Goal: Task Accomplishment & Management: Manage account settings

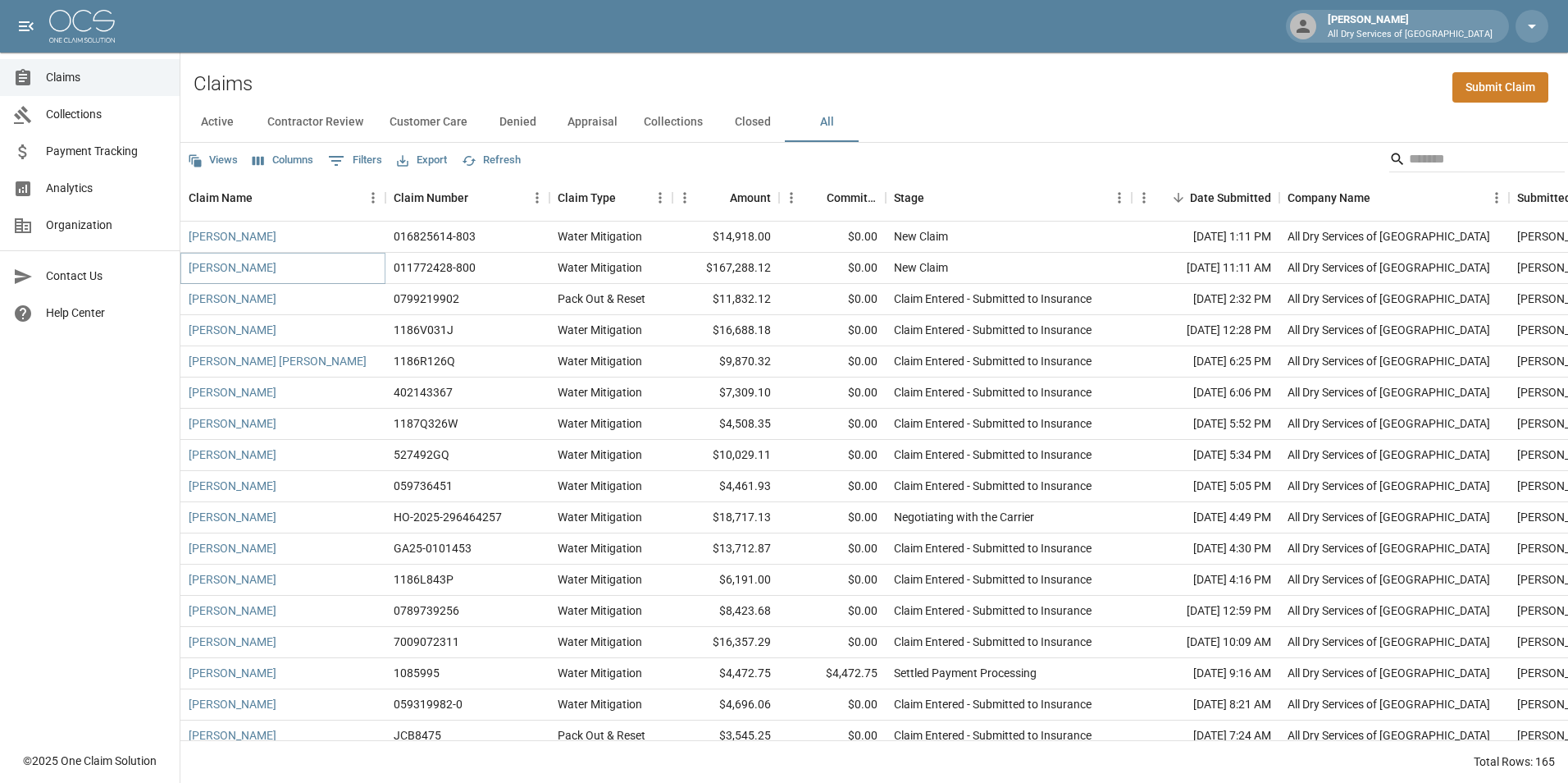
click at [205, 263] on link "[PERSON_NAME]" at bounding box center [233, 267] width 88 height 17
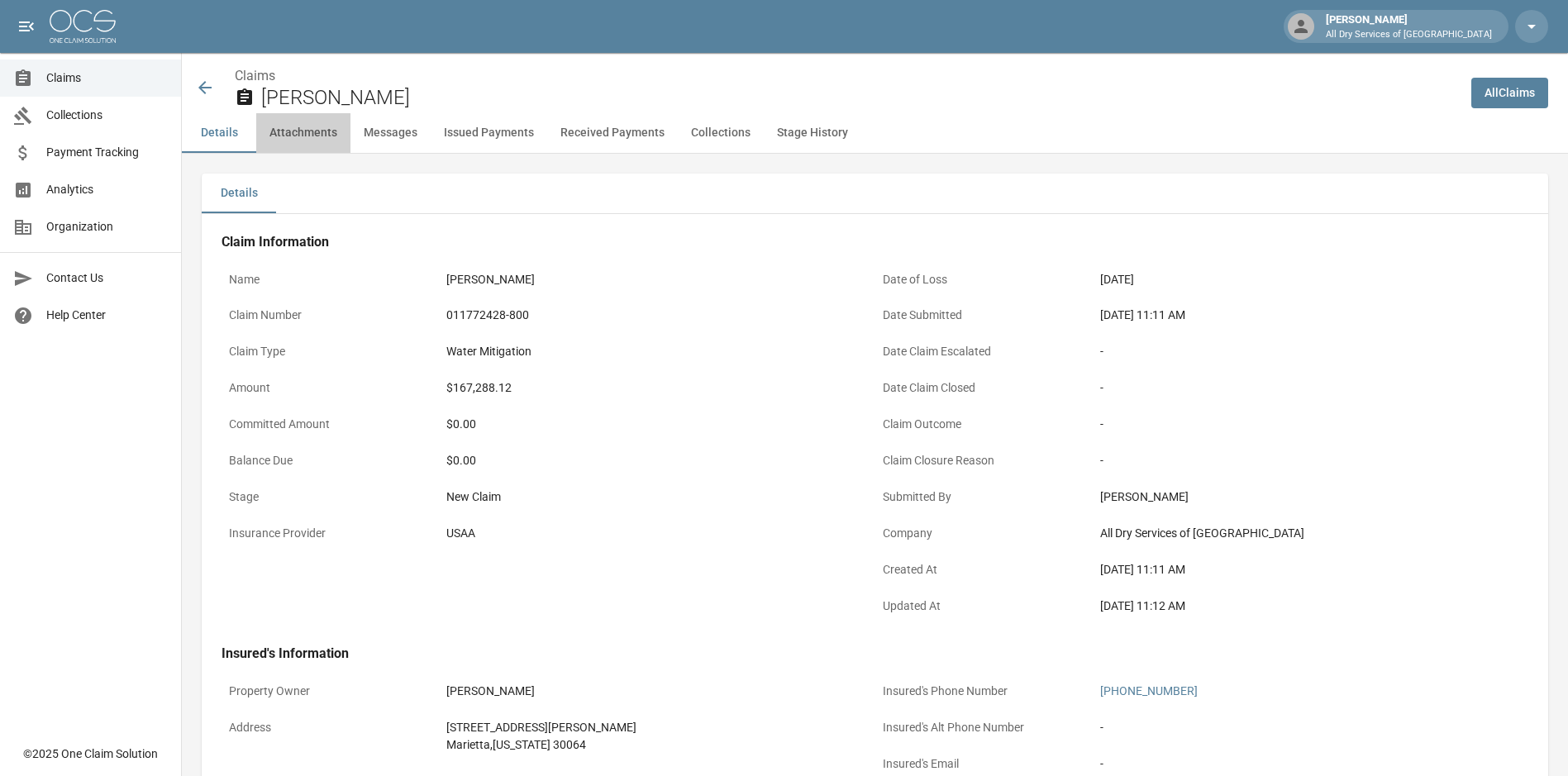
click at [317, 131] on button "Attachments" at bounding box center [303, 133] width 95 height 40
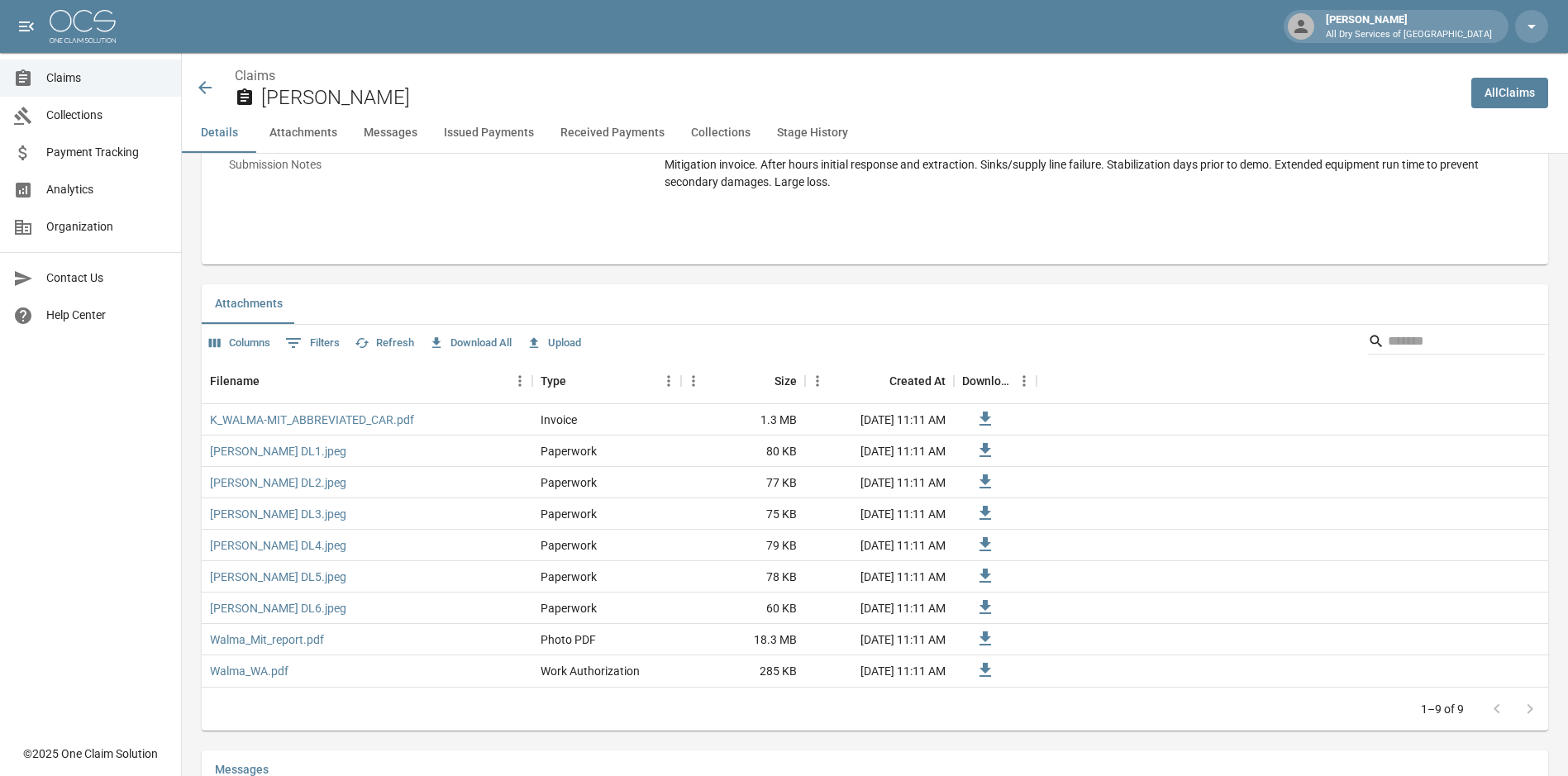
scroll to position [1003, 0]
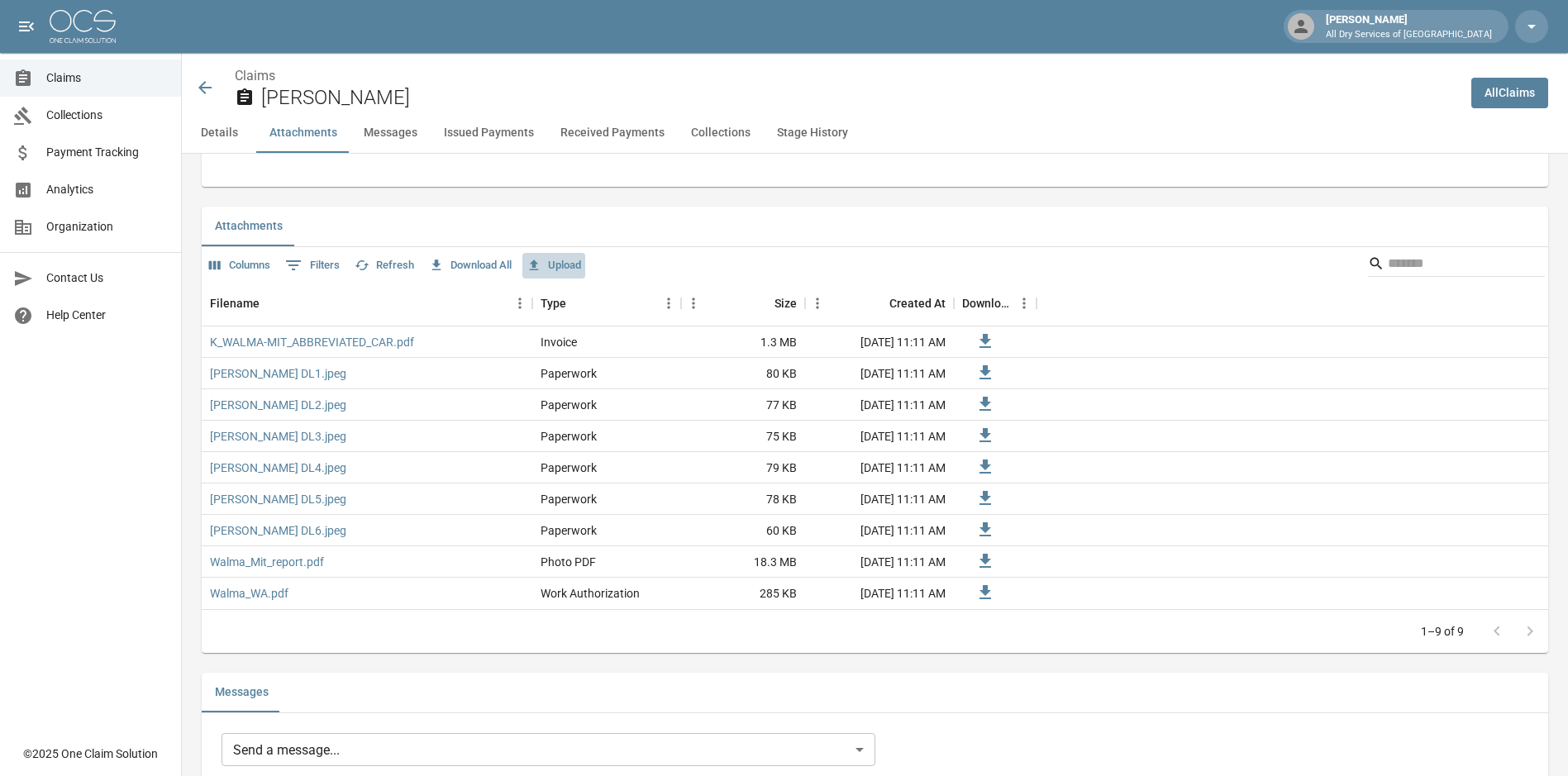
click at [579, 260] on button "Upload" at bounding box center [554, 265] width 63 height 26
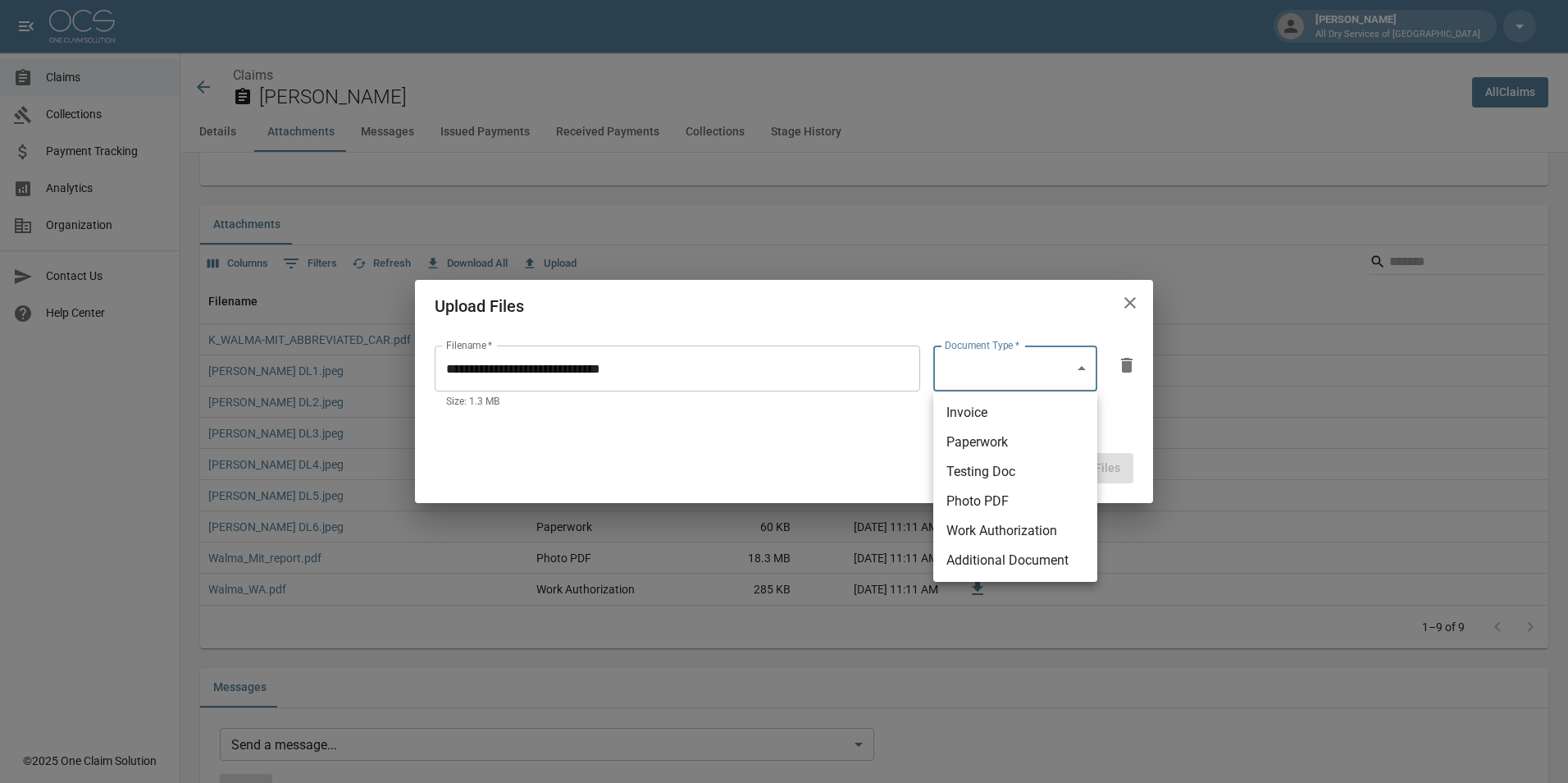
click at [1023, 357] on body "[PERSON_NAME] All Dry Services of [GEOGRAPHIC_DATA] Claims Collections Payment …" at bounding box center [784, 674] width 1568 height 3341
click at [999, 414] on li "Invoice" at bounding box center [1015, 413] width 164 height 30
type input "********"
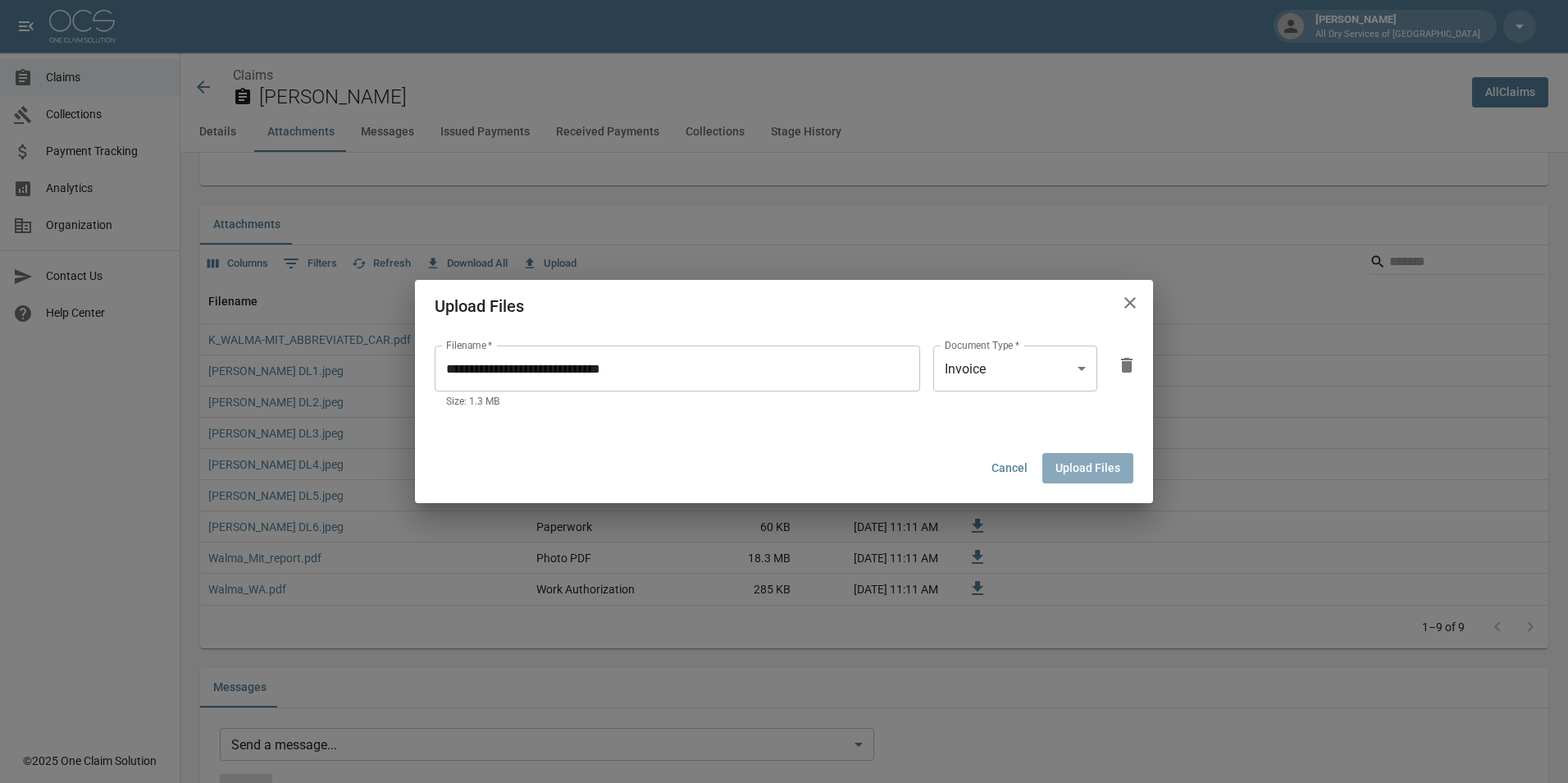
click at [1075, 464] on button "Upload Files" at bounding box center [1088, 468] width 91 height 31
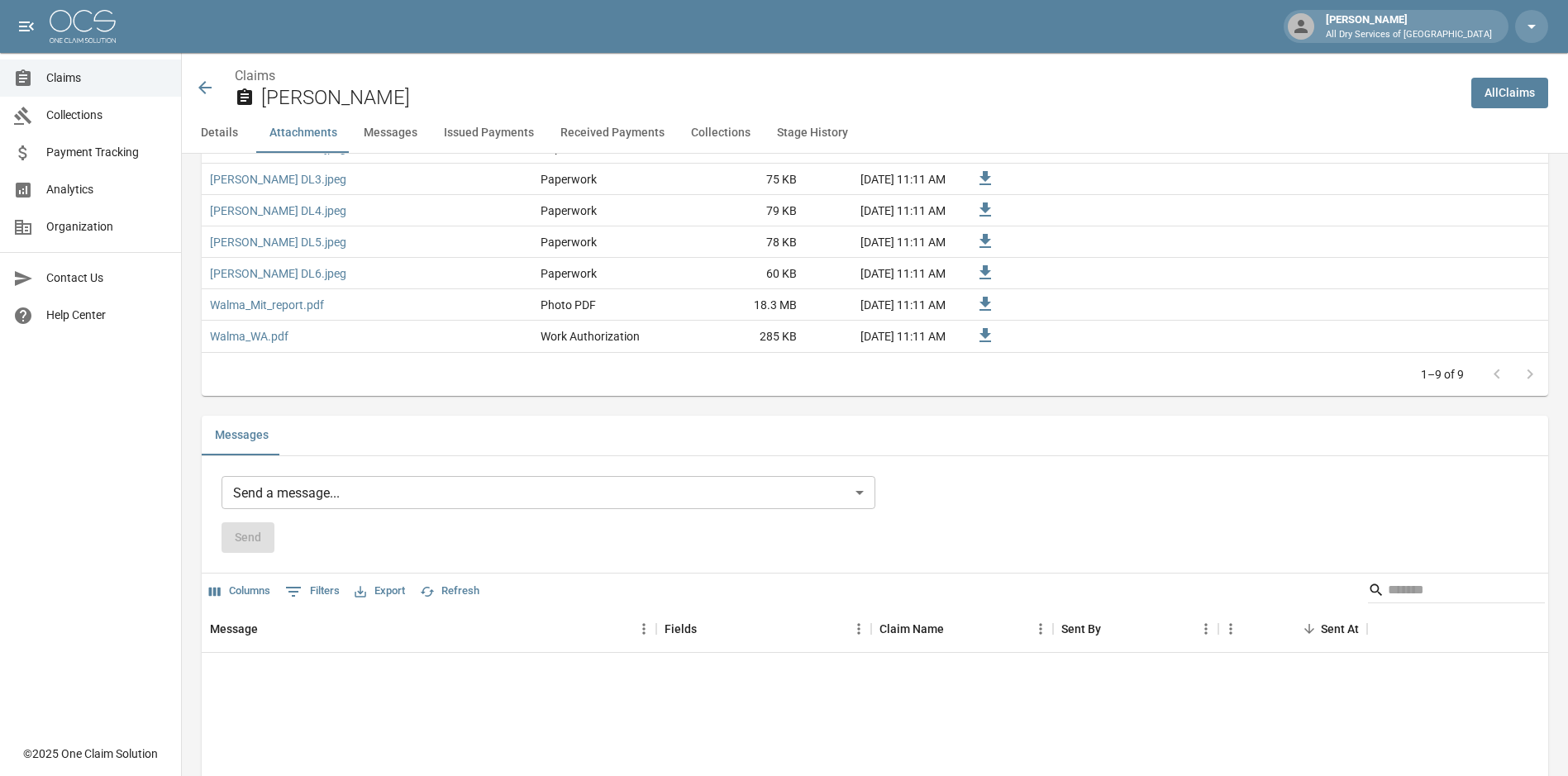
scroll to position [1333, 0]
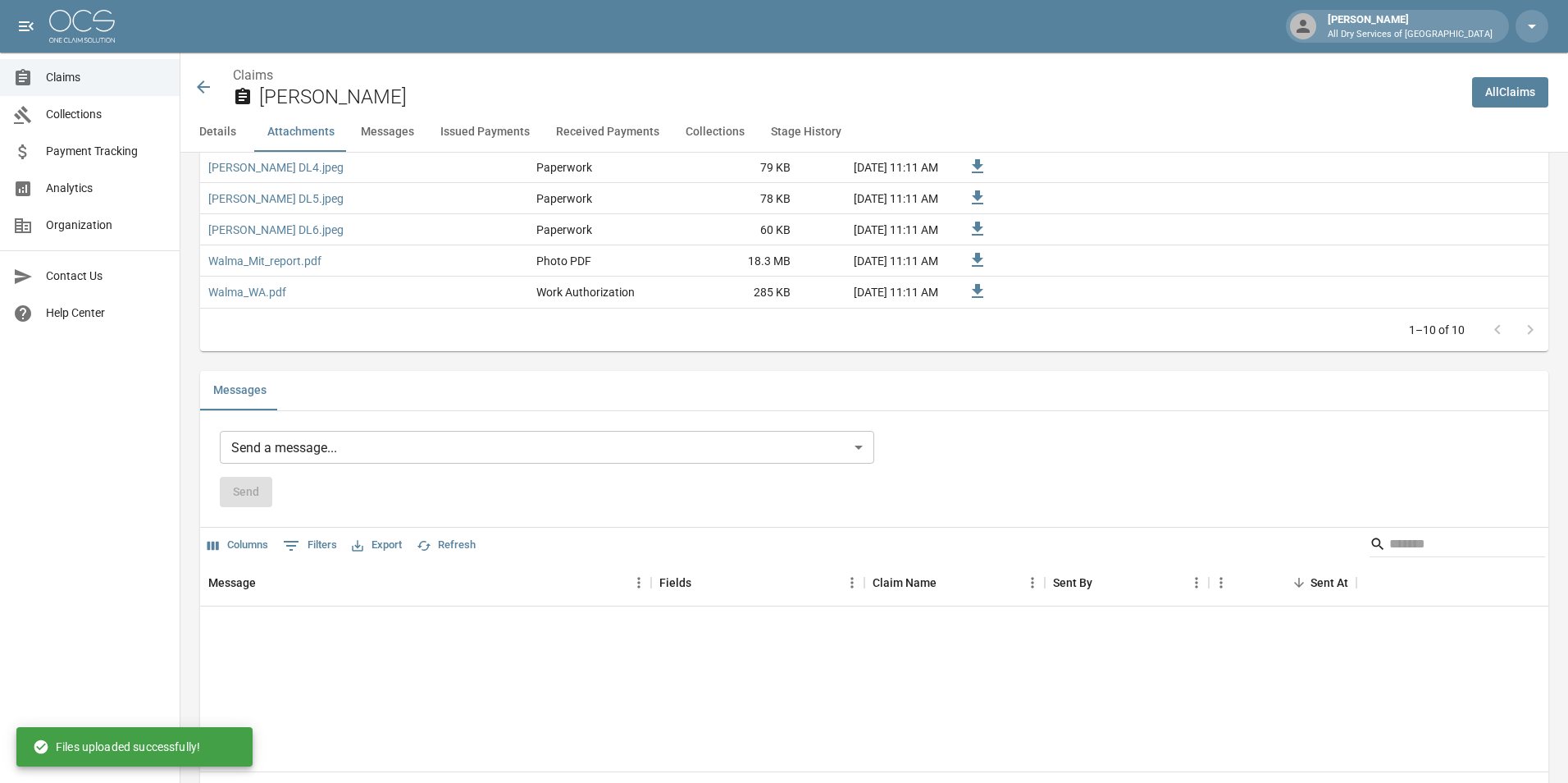
click at [333, 445] on body "[PERSON_NAME] All Dry Services of [GEOGRAPHIC_DATA] Claims Collections Payment …" at bounding box center [784, 363] width 1568 height 3373
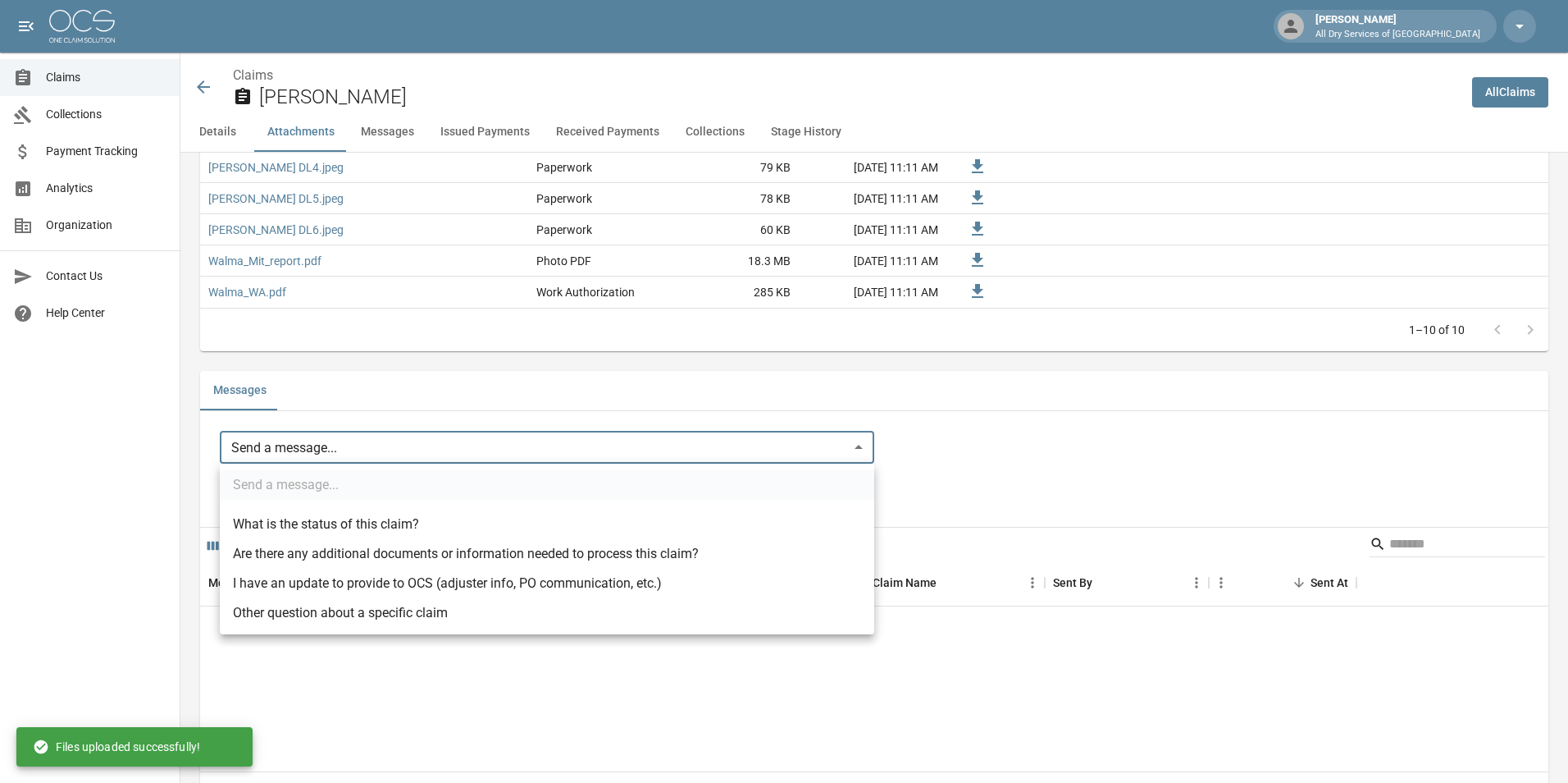
drag, startPoint x: 310, startPoint y: 582, endPoint x: 309, endPoint y: 571, distance: 11.0
click at [310, 583] on li "I have an update to provide to OCS (adjuster info, PO communication, etc.)" at bounding box center [547, 584] width 655 height 30
type input "**********"
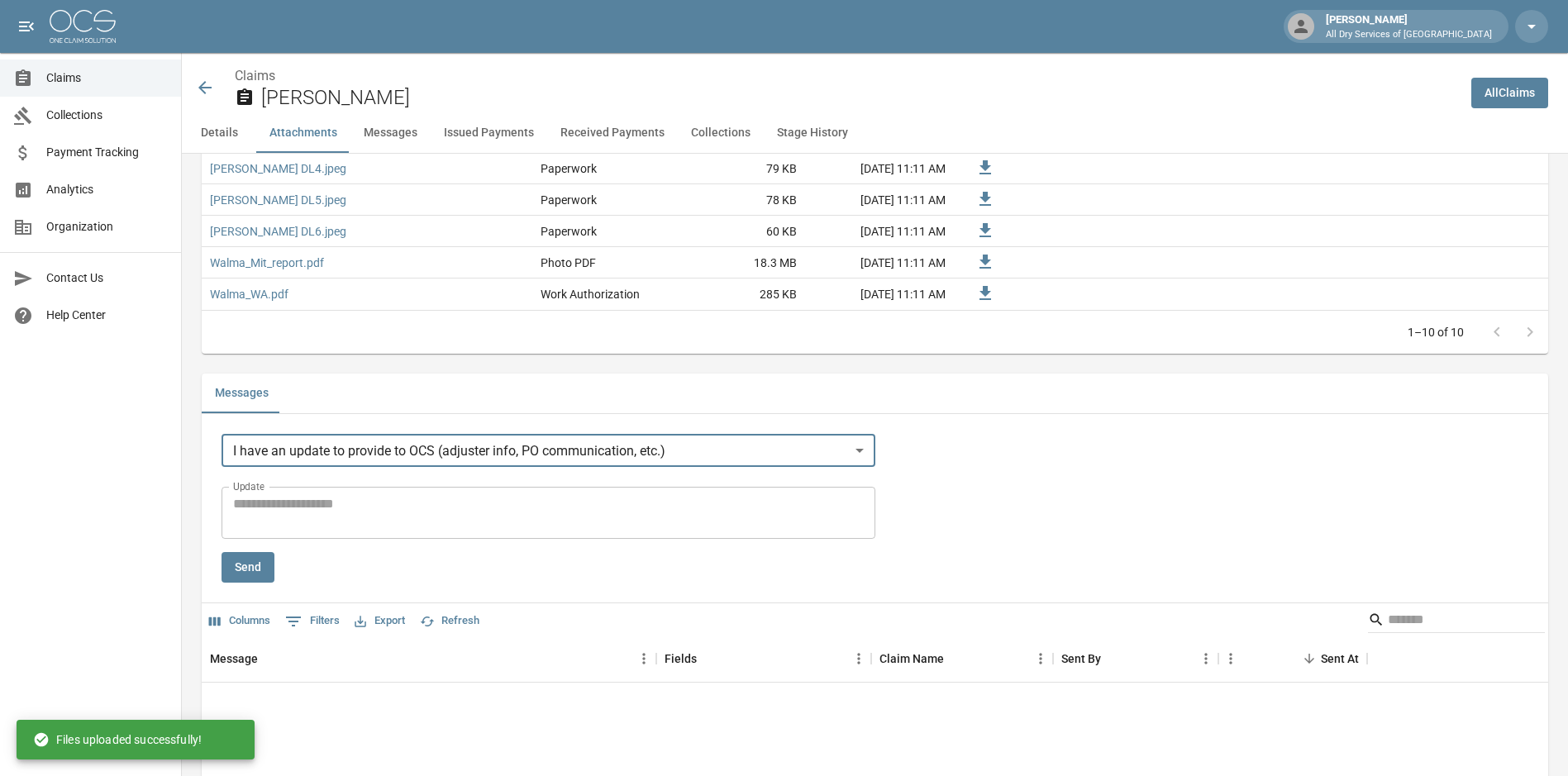
click at [314, 504] on textarea "Update" at bounding box center [548, 513] width 631 height 38
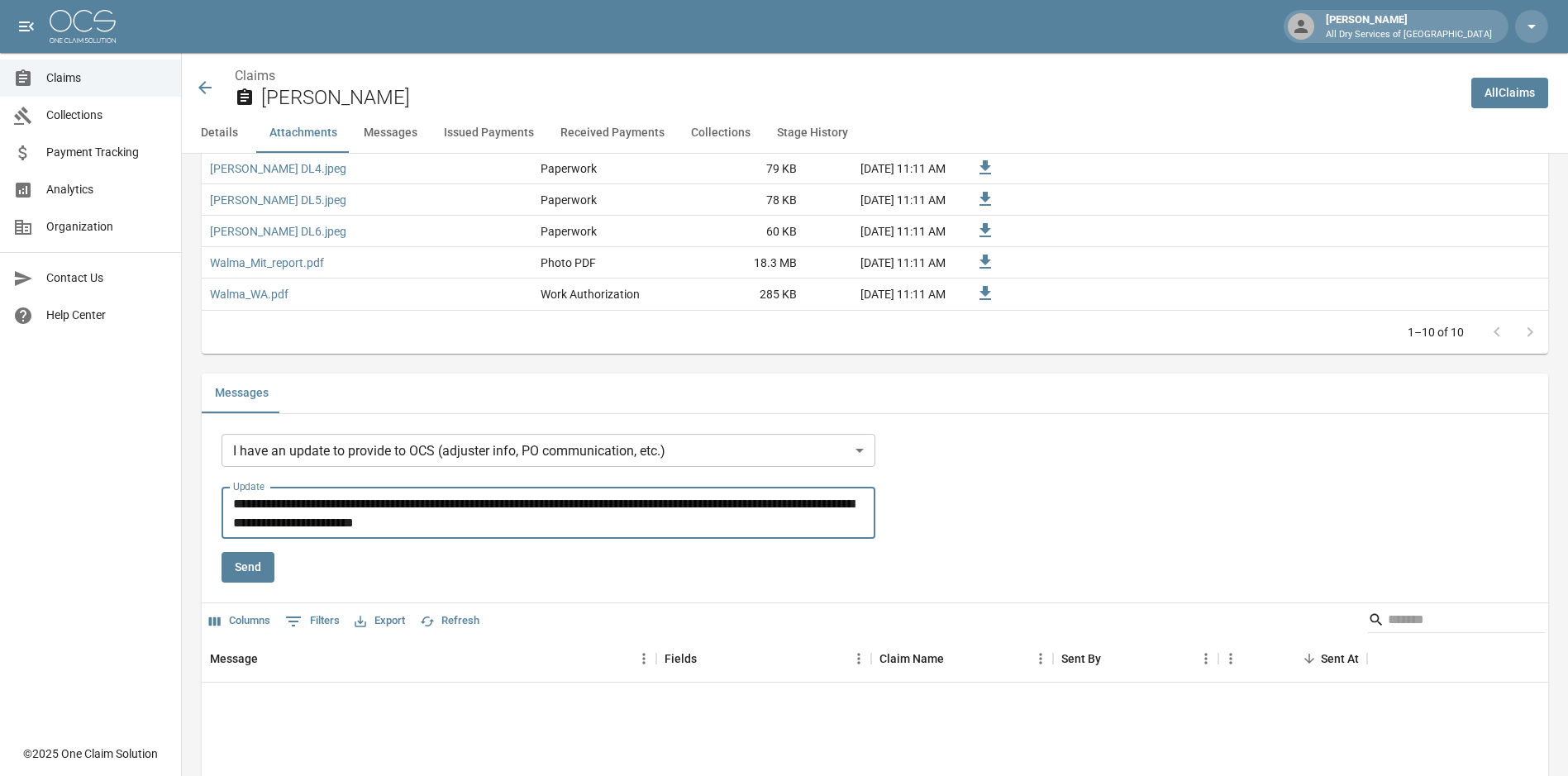
type textarea "**********"
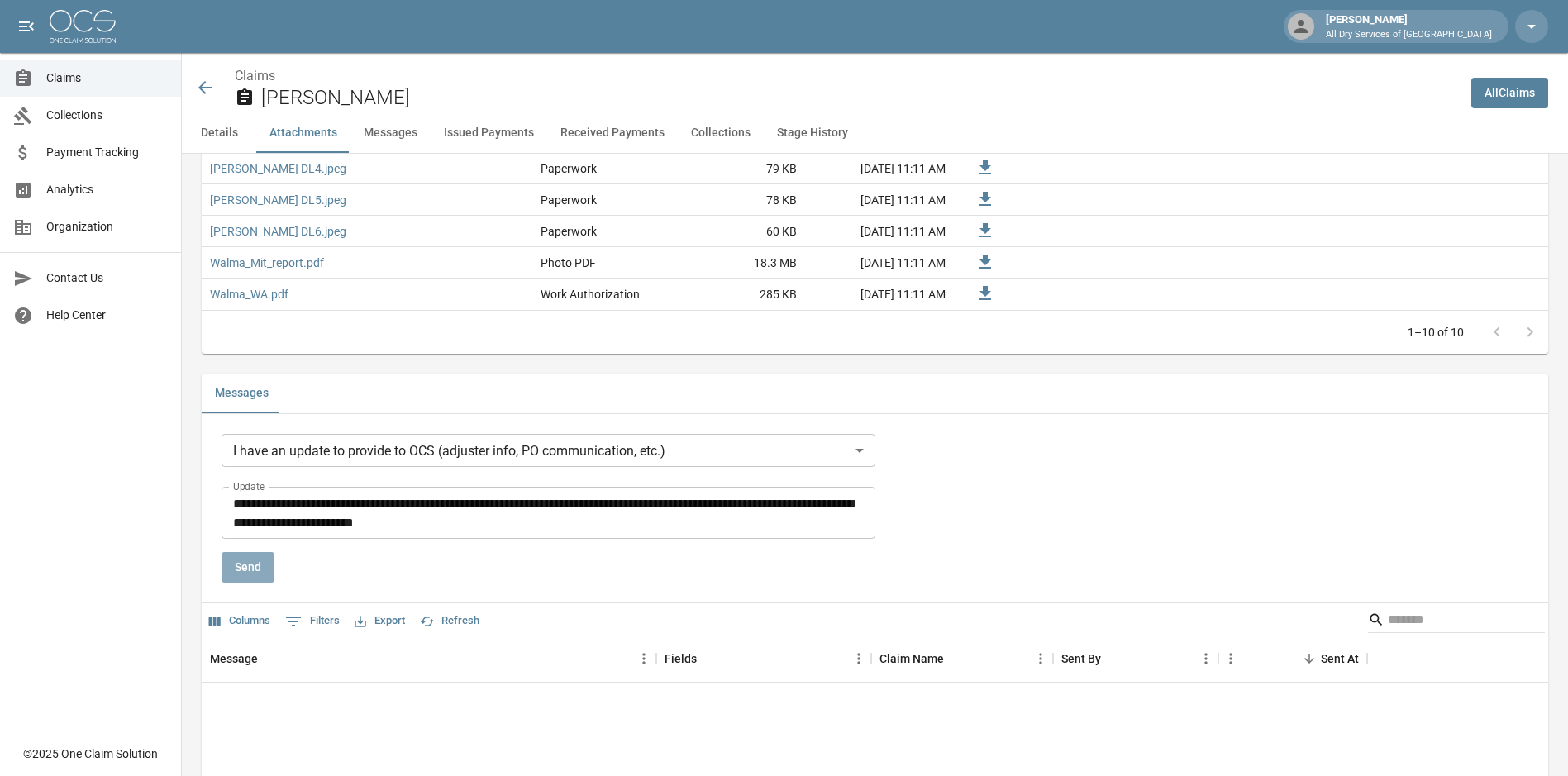
click at [245, 565] on button "Send" at bounding box center [248, 567] width 53 height 31
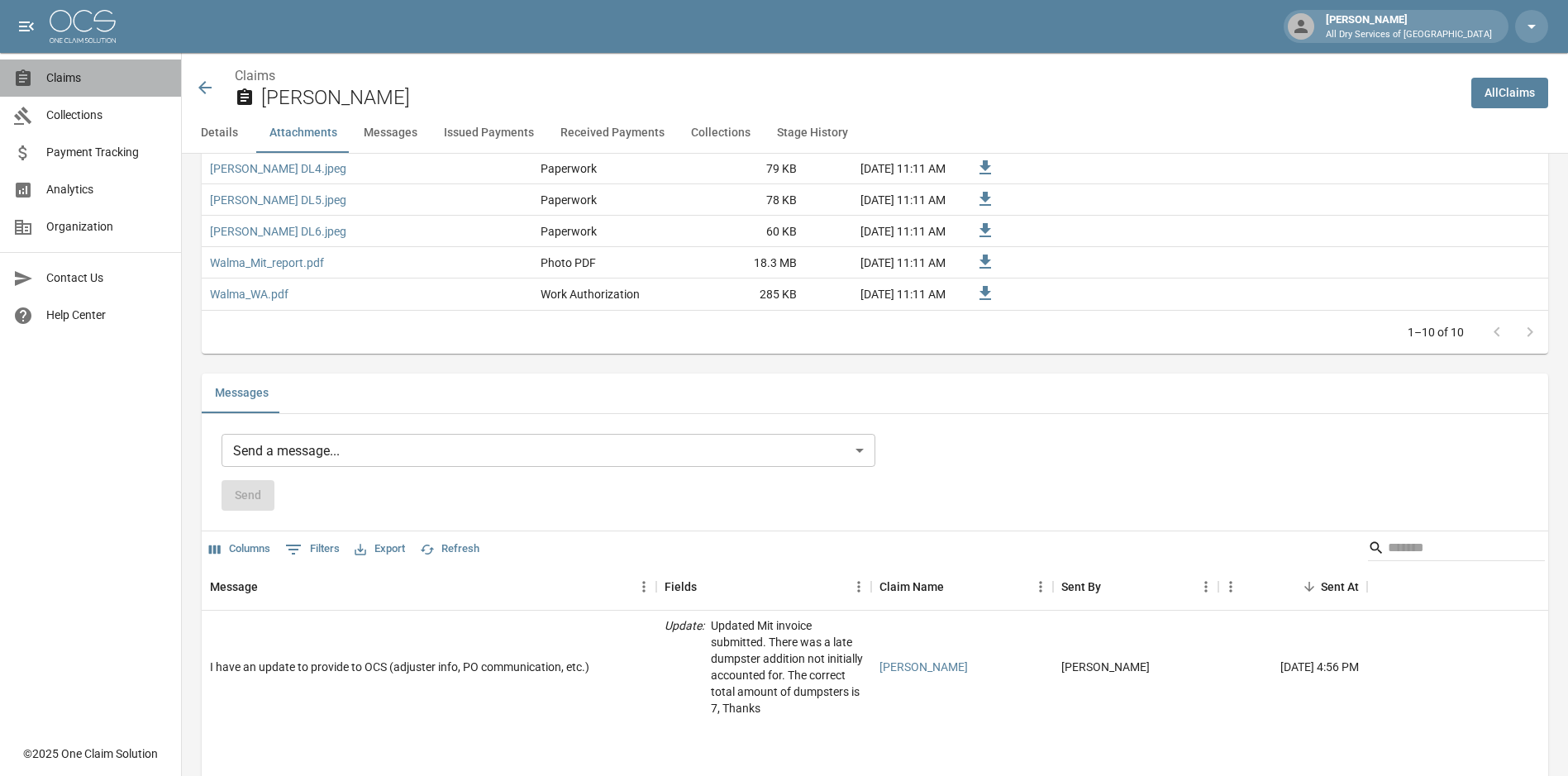
click at [112, 73] on span "Claims" at bounding box center [106, 79] width 121 height 18
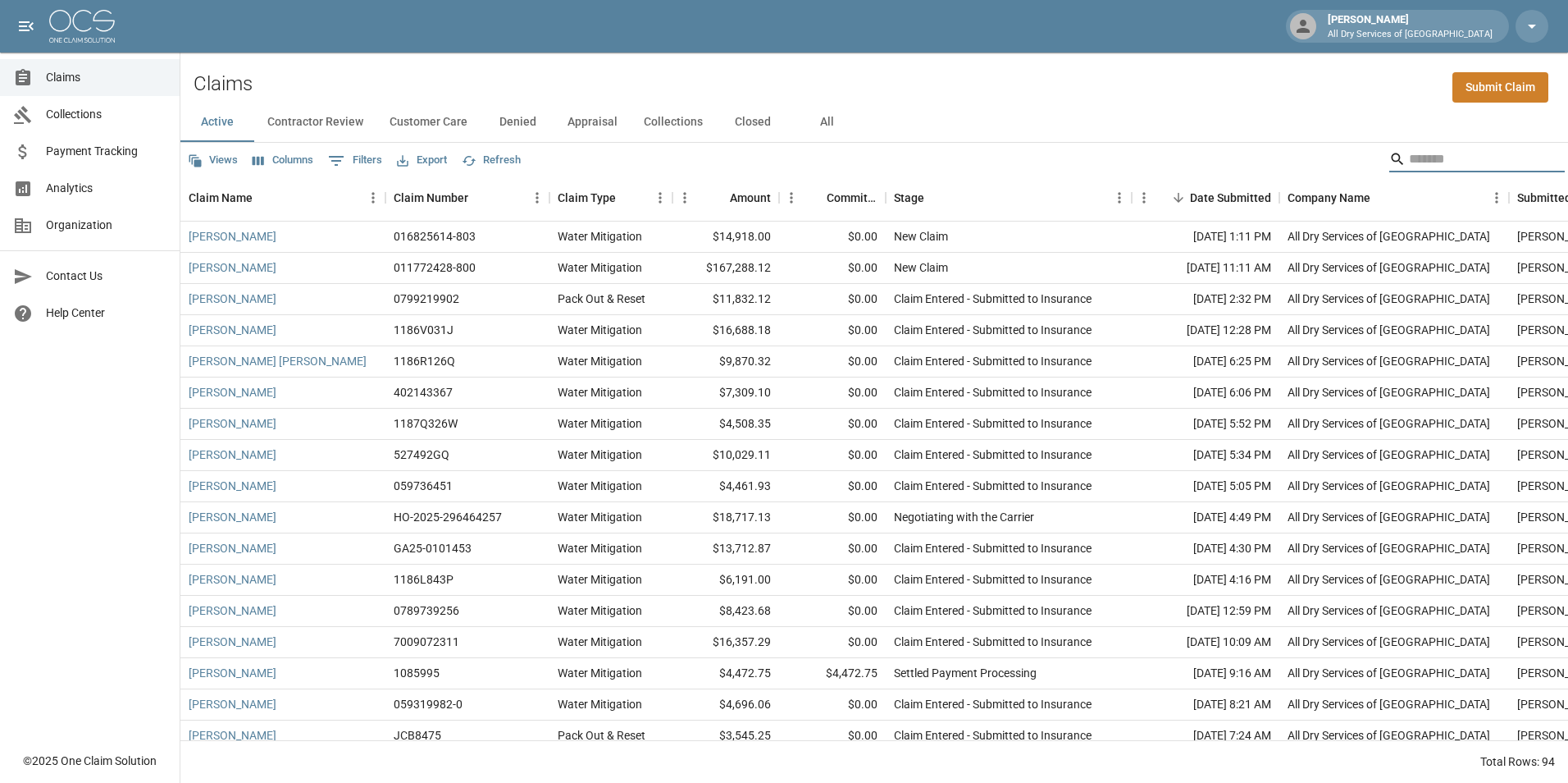
click at [1426, 158] on input "Search" at bounding box center [1475, 159] width 132 height 26
click at [817, 126] on button "All" at bounding box center [827, 122] width 74 height 40
click at [1409, 160] on input "Search" at bounding box center [1475, 159] width 132 height 26
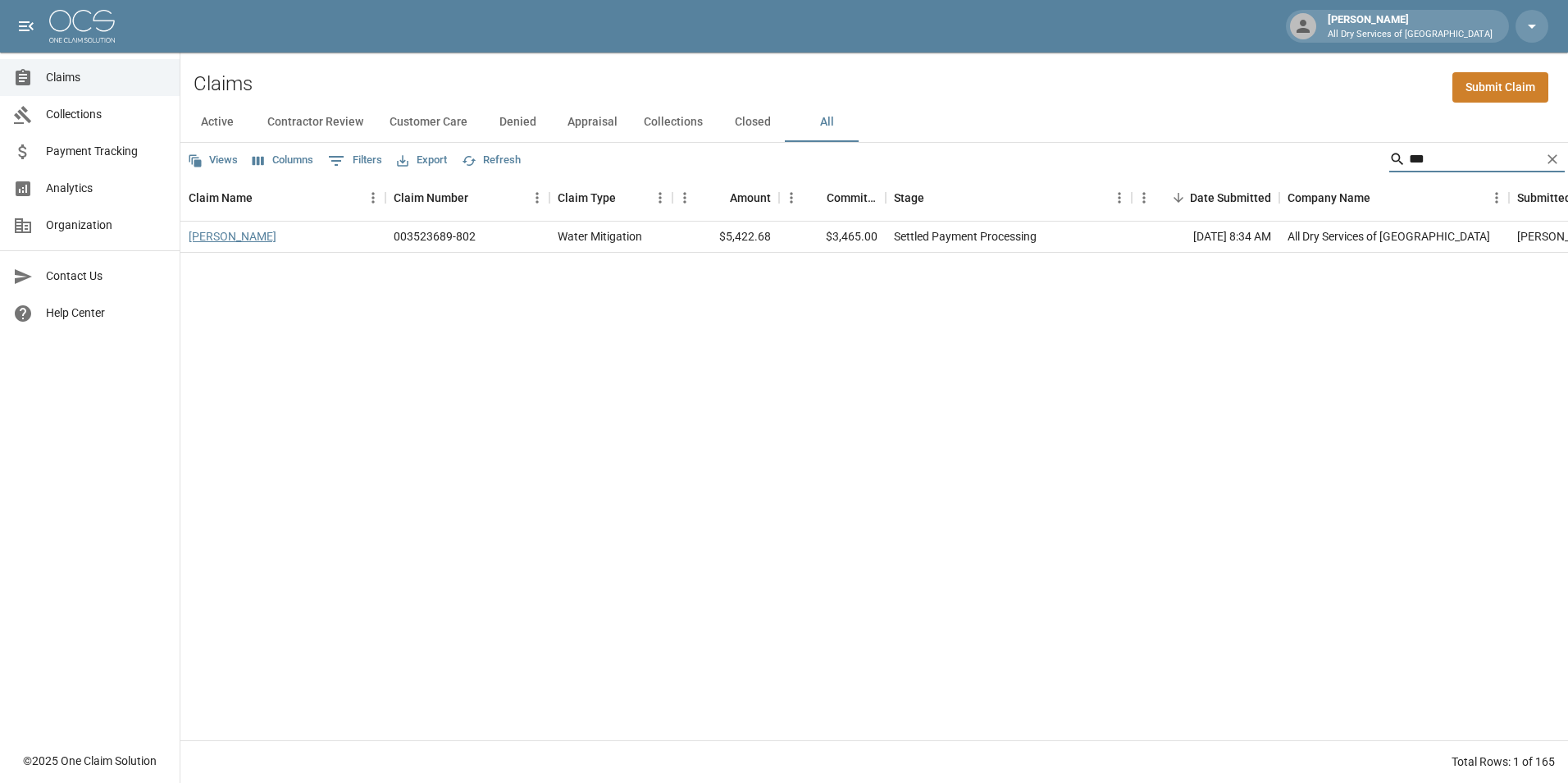
type input "***"
click at [229, 237] on link "[PERSON_NAME]" at bounding box center [233, 236] width 88 height 17
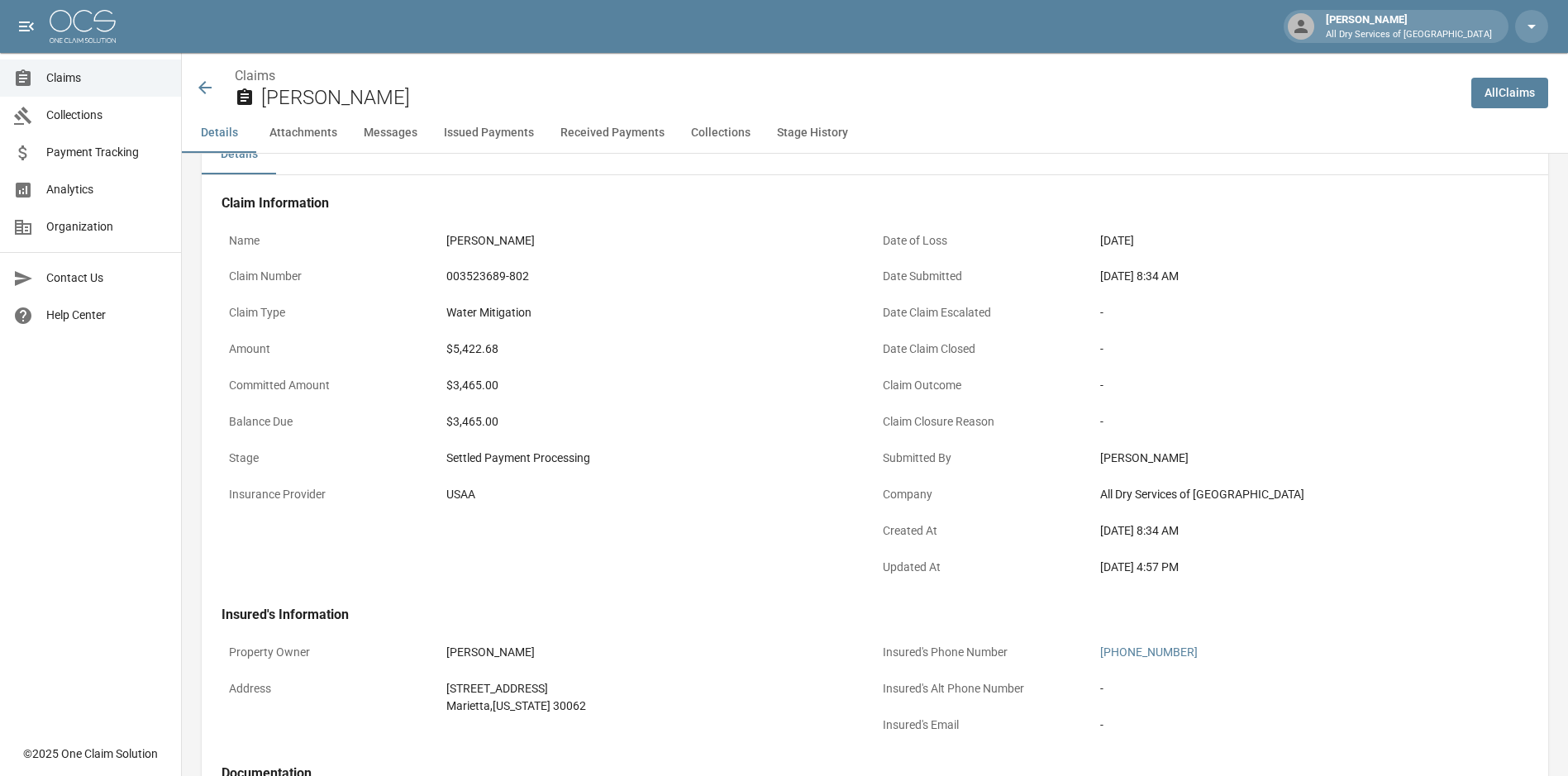
scroll to position [331, 0]
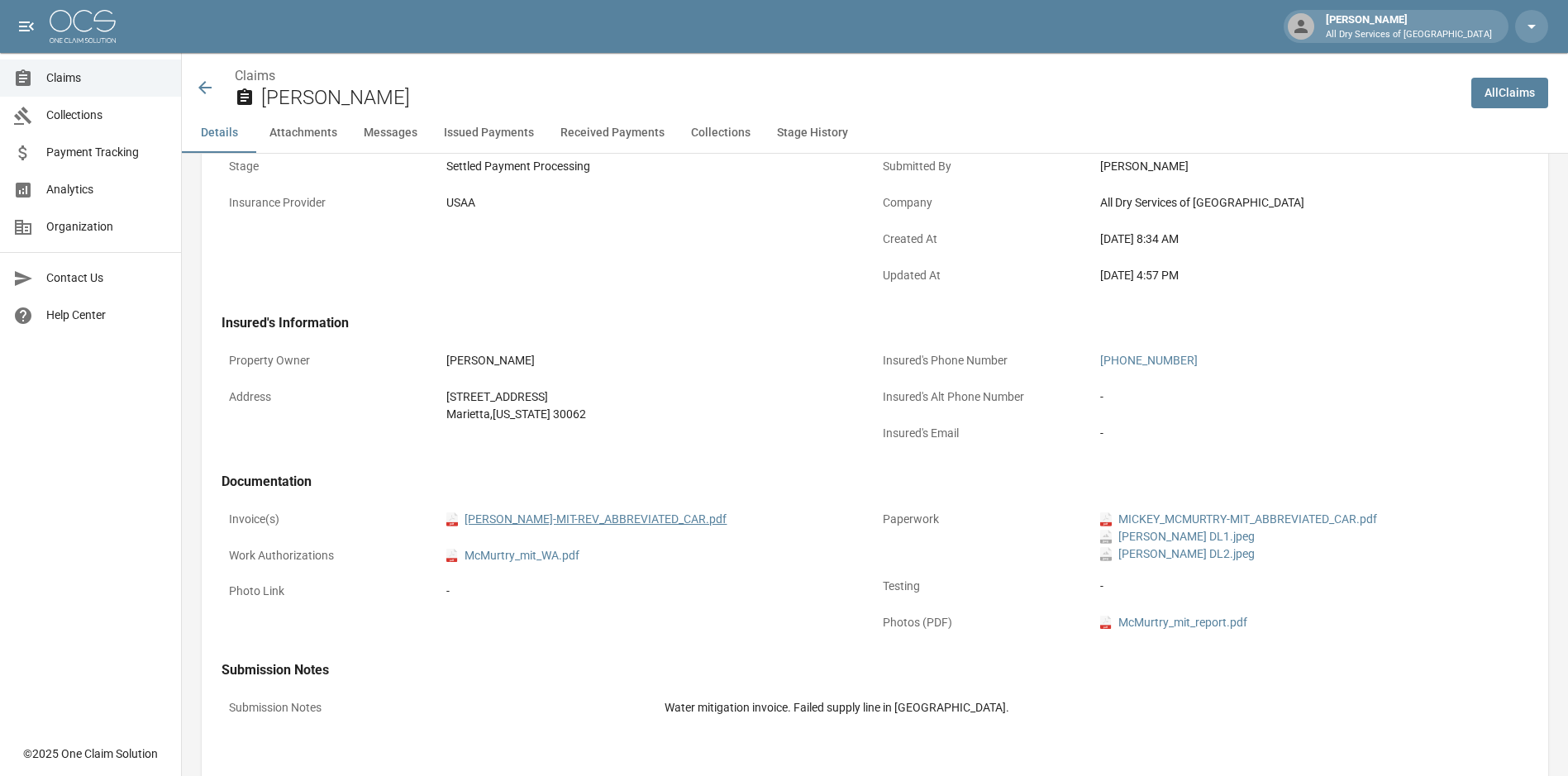
click at [606, 519] on link "pdf [PERSON_NAME]-MIT-REV_ABBREVIATED_CAR.pdf" at bounding box center [586, 520] width 280 height 18
click at [70, 77] on span "Claims" at bounding box center [106, 79] width 121 height 18
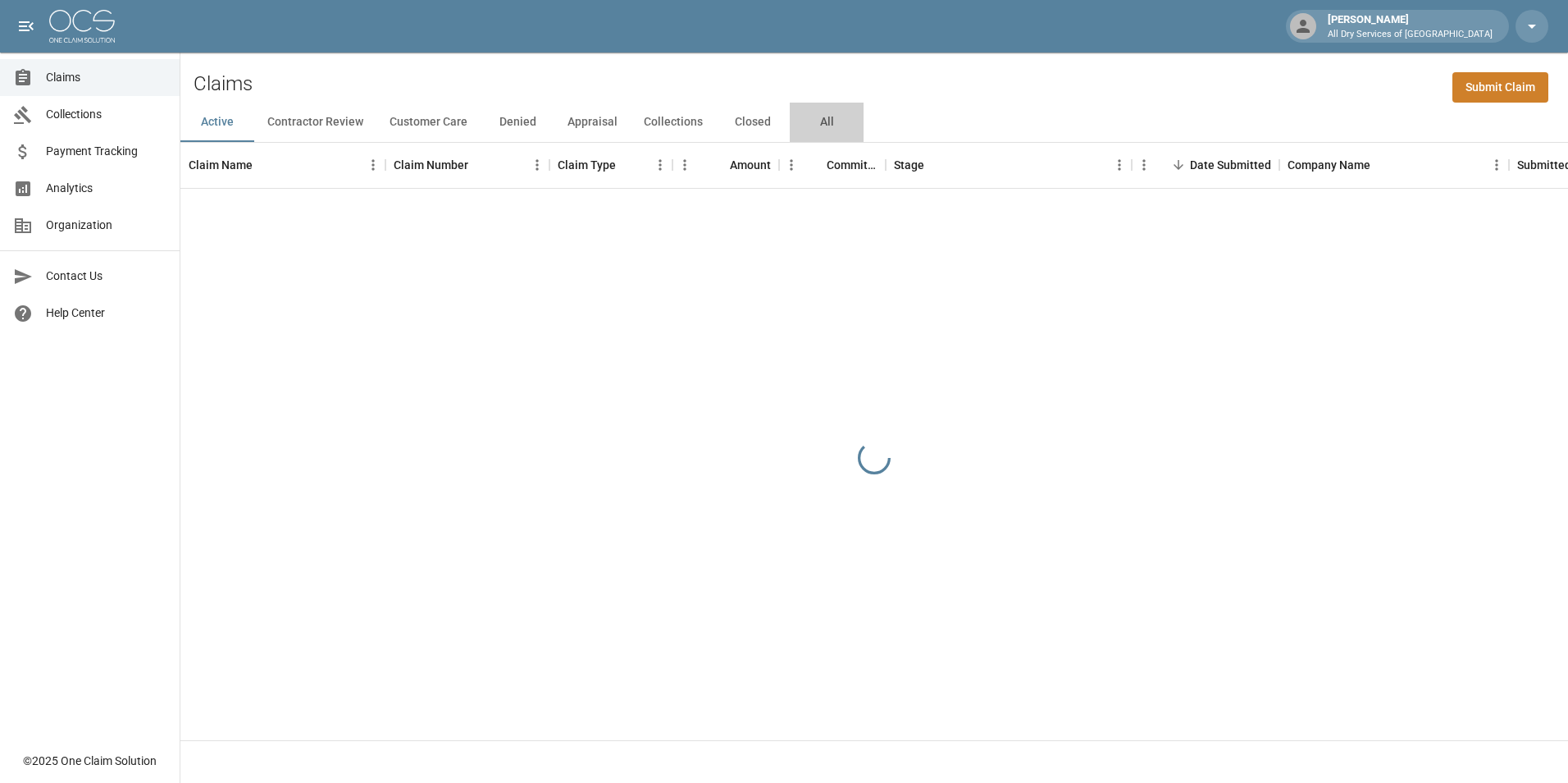
click at [823, 128] on button "All" at bounding box center [827, 122] width 74 height 40
